Goal: Information Seeking & Learning: Check status

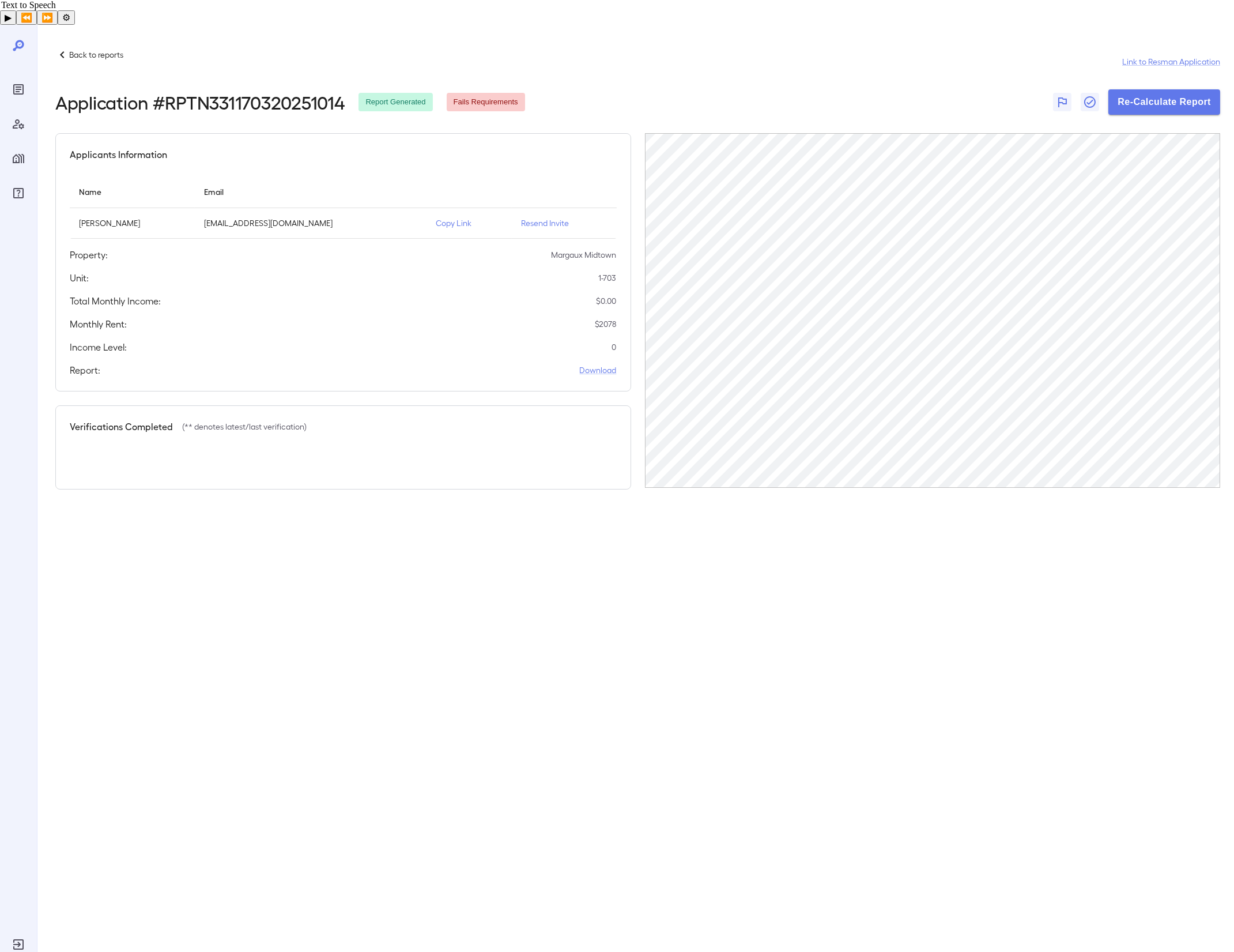
click at [590, 249] on p "Margaux Midtown" at bounding box center [584, 255] width 65 height 12
click at [78, 48] on div "Back to reports Link to Resman Application" at bounding box center [638, 61] width 1165 height 28
click at [94, 49] on p "Back to reports" at bounding box center [96, 55] width 54 height 12
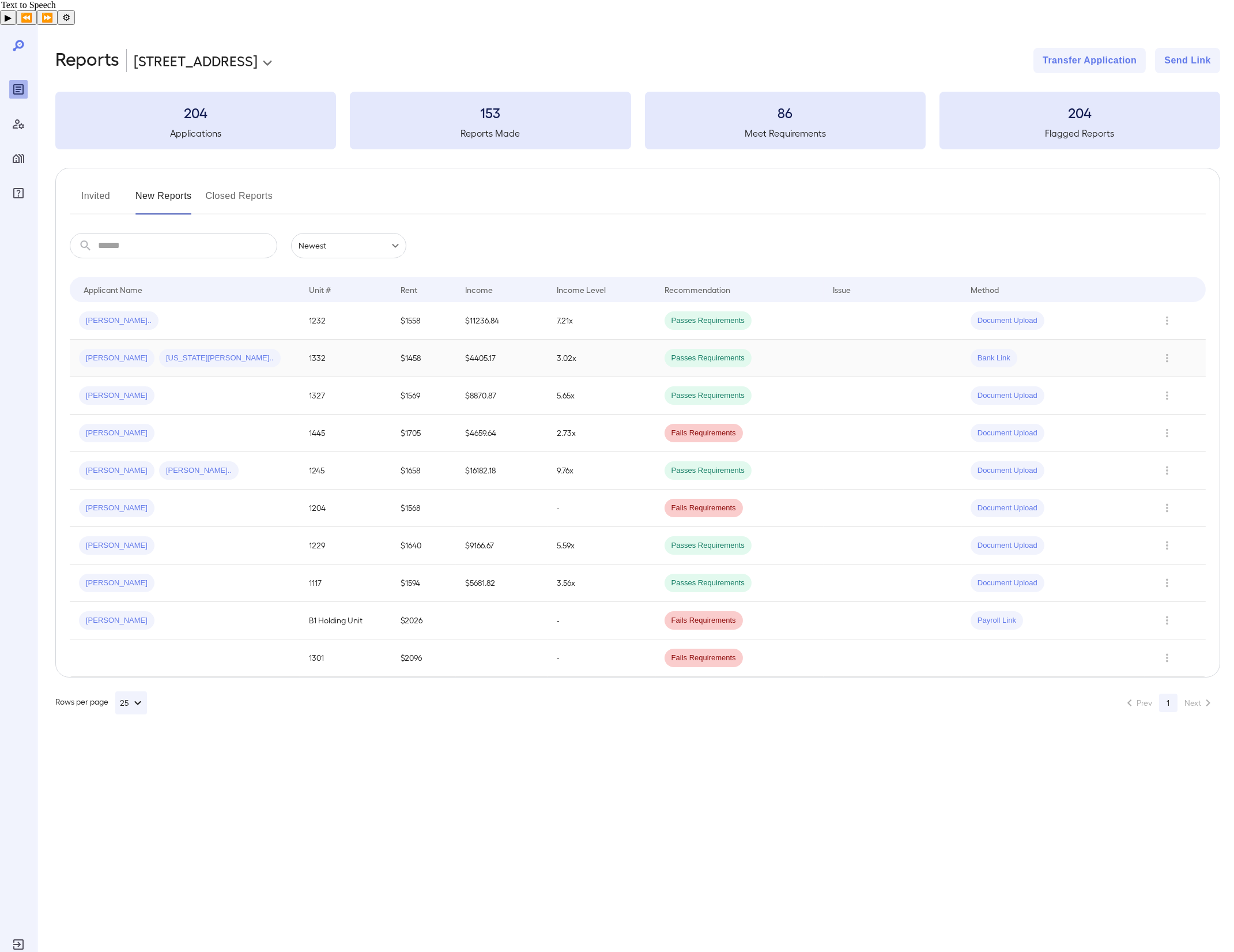
click at [362, 339] on td "1332" at bounding box center [345, 358] width 92 height 37
click at [678, 465] on span "Passes Requirements" at bounding box center [708, 471] width 87 height 11
